Goal: Information Seeking & Learning: Find specific fact

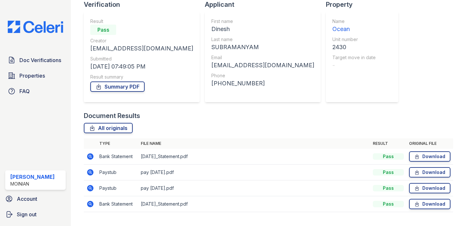
scroll to position [52, 0]
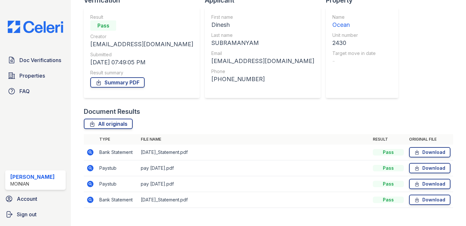
click at [50, 28] on img at bounding box center [36, 27] width 66 height 12
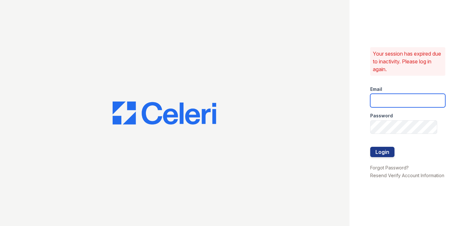
type input "[EMAIL_ADDRESS][DOMAIN_NAME]"
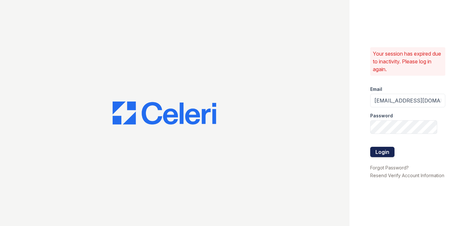
click at [383, 153] on button "Login" at bounding box center [382, 152] width 24 height 10
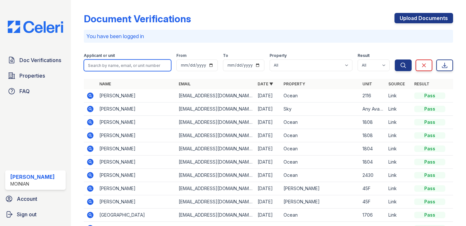
click at [142, 66] on input "search" at bounding box center [127, 66] width 87 height 12
type input "2430"
click at [395, 60] on button "Search" at bounding box center [403, 66] width 17 height 12
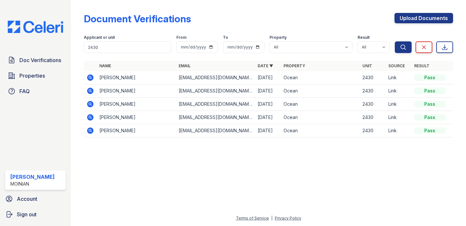
click at [92, 105] on icon at bounding box center [90, 104] width 6 height 6
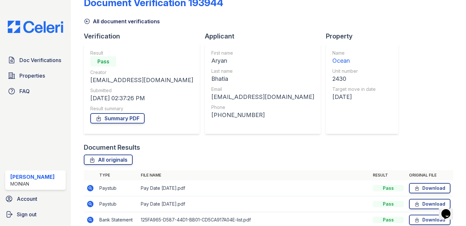
scroll to position [17, 0]
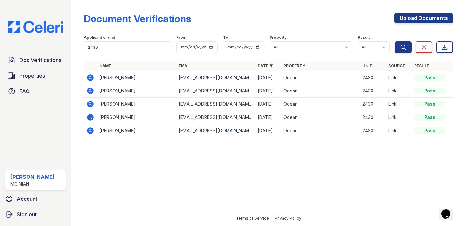
drag, startPoint x: 132, startPoint y: 75, endPoint x: 151, endPoint y: 75, distance: 18.5
click at [151, 75] on td "Dinesh SUBRAMANYAM" at bounding box center [136, 77] width 79 height 13
click at [191, 78] on td "[EMAIL_ADDRESS][DOMAIN_NAME]" at bounding box center [215, 77] width 79 height 13
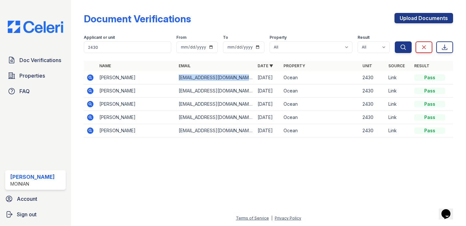
copy tr "[EMAIL_ADDRESS][DOMAIN_NAME]"
click at [91, 76] on icon at bounding box center [90, 78] width 8 height 8
click at [103, 105] on td "[PERSON_NAME]" at bounding box center [136, 104] width 79 height 13
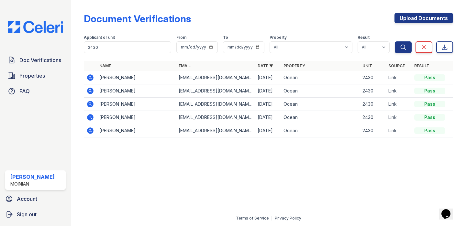
click at [197, 104] on td "aryan.bhatia@rokt.com" at bounding box center [215, 104] width 79 height 13
copy tr "aryan.bhatia@rokt.com"
click at [95, 105] on td at bounding box center [90, 104] width 13 height 13
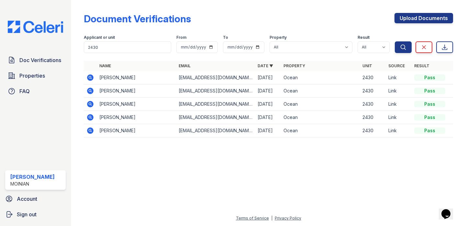
click at [92, 105] on icon at bounding box center [90, 104] width 6 height 6
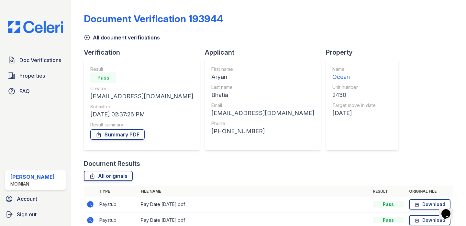
click at [211, 131] on div "+16462826686" at bounding box center [262, 131] width 103 height 9
copy div "+16462826686"
click at [40, 28] on img at bounding box center [36, 27] width 66 height 12
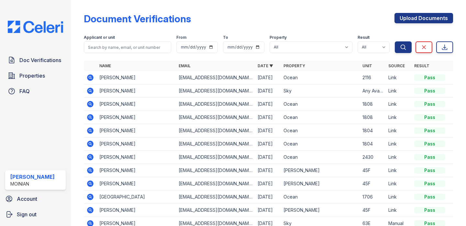
click at [40, 28] on img at bounding box center [36, 27] width 66 height 12
click at [89, 118] on icon at bounding box center [90, 117] width 2 height 2
